Goal: Information Seeking & Learning: Learn about a topic

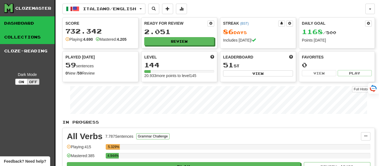
click at [24, 38] on link "Collections" at bounding box center [27, 37] width 55 height 14
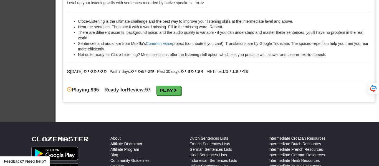
scroll to position [855, 0]
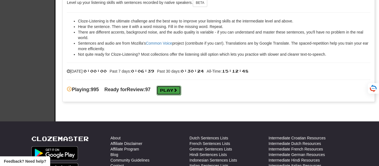
click at [181, 90] on link "Play" at bounding box center [168, 90] width 24 height 9
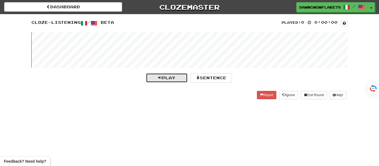
click at [174, 80] on button "Play" at bounding box center [167, 77] width 42 height 9
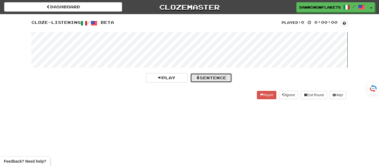
click at [218, 76] on button "Sentence" at bounding box center [211, 77] width 42 height 9
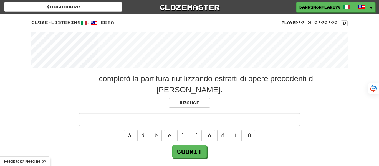
click at [210, 113] on input "text" at bounding box center [189, 119] width 222 height 13
click at [214, 113] on input "text" at bounding box center [189, 119] width 222 height 13
click at [39, 46] on wave at bounding box center [189, 49] width 316 height 35
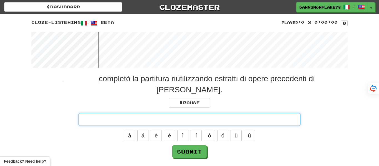
click at [179, 113] on input "text" at bounding box center [189, 119] width 222 height 13
type input "***"
click button "Submit" at bounding box center [189, 151] width 34 height 13
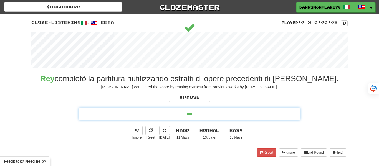
click at [211, 114] on input "***" at bounding box center [189, 114] width 222 height 13
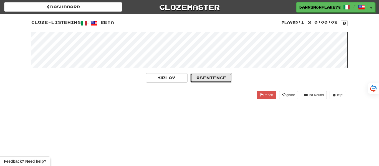
click at [224, 76] on button "Sentence" at bounding box center [211, 77] width 42 height 9
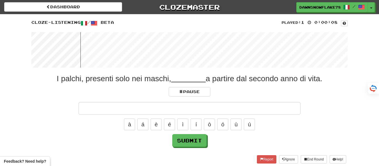
click at [213, 109] on input "text" at bounding box center [189, 108] width 222 height 13
type input "********"
click button "Submit" at bounding box center [189, 140] width 34 height 13
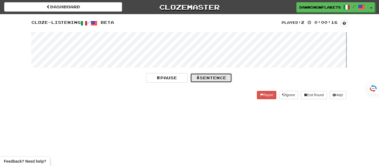
click at [206, 75] on button "Sentence" at bounding box center [211, 77] width 42 height 9
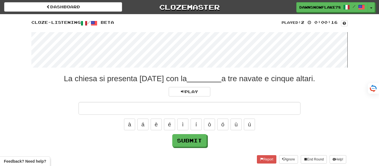
click at [67, 47] on wave at bounding box center [189, 49] width 316 height 35
click at [180, 49] on wave at bounding box center [189, 49] width 316 height 35
click at [166, 44] on wave at bounding box center [189, 49] width 316 height 35
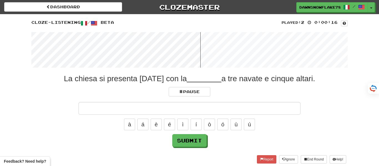
click at [166, 44] on wave at bounding box center [189, 49] width 316 height 35
click at [168, 44] on wave at bounding box center [189, 49] width 316 height 35
click at [173, 45] on wave at bounding box center [189, 49] width 316 height 35
click at [156, 44] on wave at bounding box center [189, 49] width 316 height 35
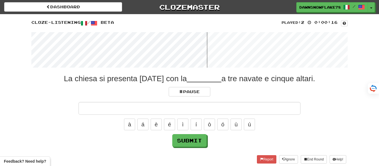
click at [156, 44] on wave at bounding box center [189, 49] width 316 height 35
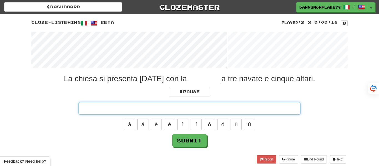
click at [207, 107] on input "text" at bounding box center [189, 108] width 222 height 13
click button "Submit" at bounding box center [189, 140] width 34 height 13
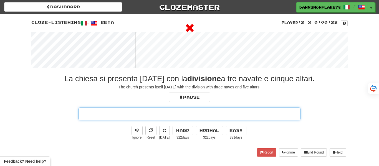
click at [213, 114] on input "text" at bounding box center [189, 114] width 222 height 13
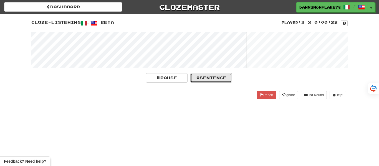
click at [214, 76] on button "Sentence" at bounding box center [211, 77] width 42 height 9
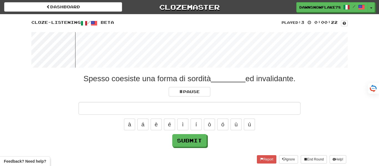
click at [217, 109] on input "text" at bounding box center [189, 108] width 222 height 13
type input "*******"
click button "Submit" at bounding box center [189, 140] width 34 height 13
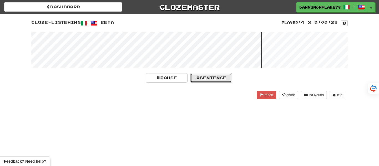
click at [217, 80] on button "Sentence" at bounding box center [211, 77] width 42 height 9
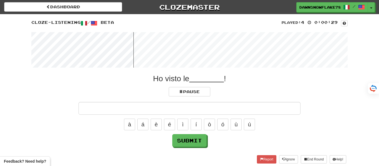
click at [214, 107] on input "text" at bounding box center [189, 108] width 222 height 13
type input "******"
click button "Submit" at bounding box center [189, 140] width 34 height 13
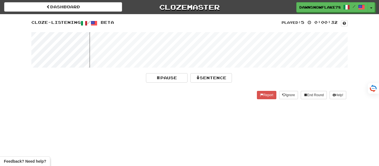
click at [128, 50] on wave at bounding box center [189, 49] width 316 height 35
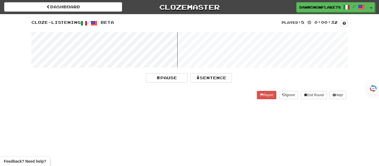
click at [128, 50] on wave at bounding box center [189, 49] width 316 height 35
click at [213, 77] on button "Sentence" at bounding box center [211, 77] width 42 height 9
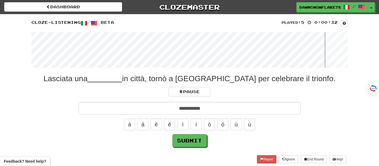
type input "**********"
click button "Submit" at bounding box center [189, 140] width 34 height 13
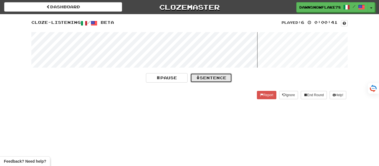
click at [218, 80] on button "Sentence" at bounding box center [211, 77] width 42 height 9
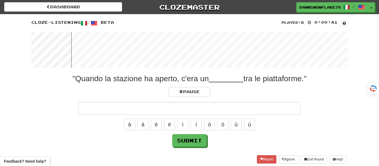
click at [216, 113] on input "text" at bounding box center [189, 108] width 222 height 13
type input "**********"
click button "Submit" at bounding box center [189, 140] width 34 height 13
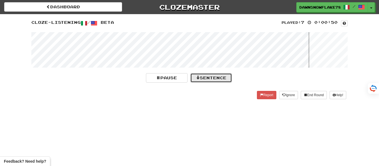
click at [213, 80] on button "Sentence" at bounding box center [211, 77] width 42 height 9
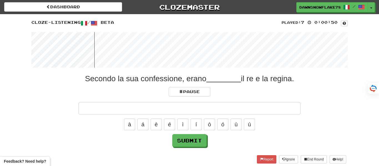
click at [213, 113] on input "text" at bounding box center [189, 108] width 222 height 13
type input "********"
click button "Submit" at bounding box center [189, 140] width 34 height 13
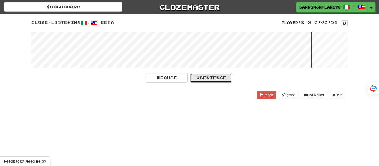
click at [214, 78] on button "Sentence" at bounding box center [211, 77] width 42 height 9
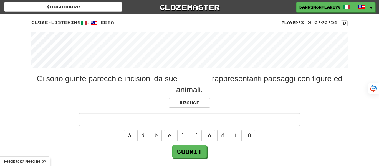
click at [213, 121] on input "text" at bounding box center [189, 119] width 222 height 13
type input "**********"
click button "Submit" at bounding box center [189, 151] width 34 height 13
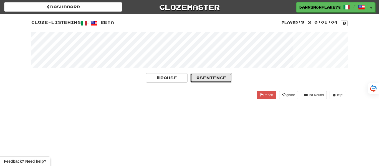
click at [222, 80] on button "Sentence" at bounding box center [211, 77] width 42 height 9
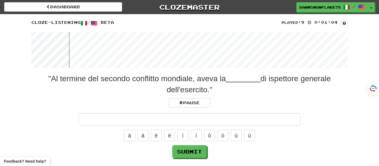
click at [224, 117] on input "text" at bounding box center [189, 119] width 222 height 13
type input "*********"
click button "Submit" at bounding box center [189, 151] width 34 height 13
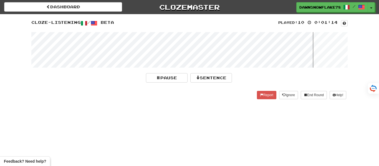
click at [92, 49] on wave at bounding box center [189, 49] width 316 height 35
click at [215, 79] on button "Sentence" at bounding box center [211, 77] width 42 height 9
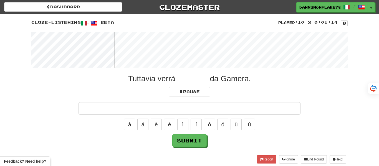
click at [213, 109] on input "text" at bounding box center [189, 108] width 222 height 13
type input "*********"
click button "Submit" at bounding box center [189, 140] width 34 height 13
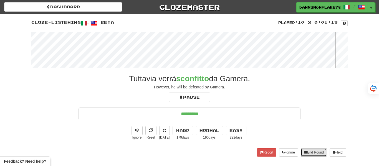
click at [310, 151] on button "End Round" at bounding box center [313, 152] width 26 height 8
